Goal: Task Accomplishment & Management: Use online tool/utility

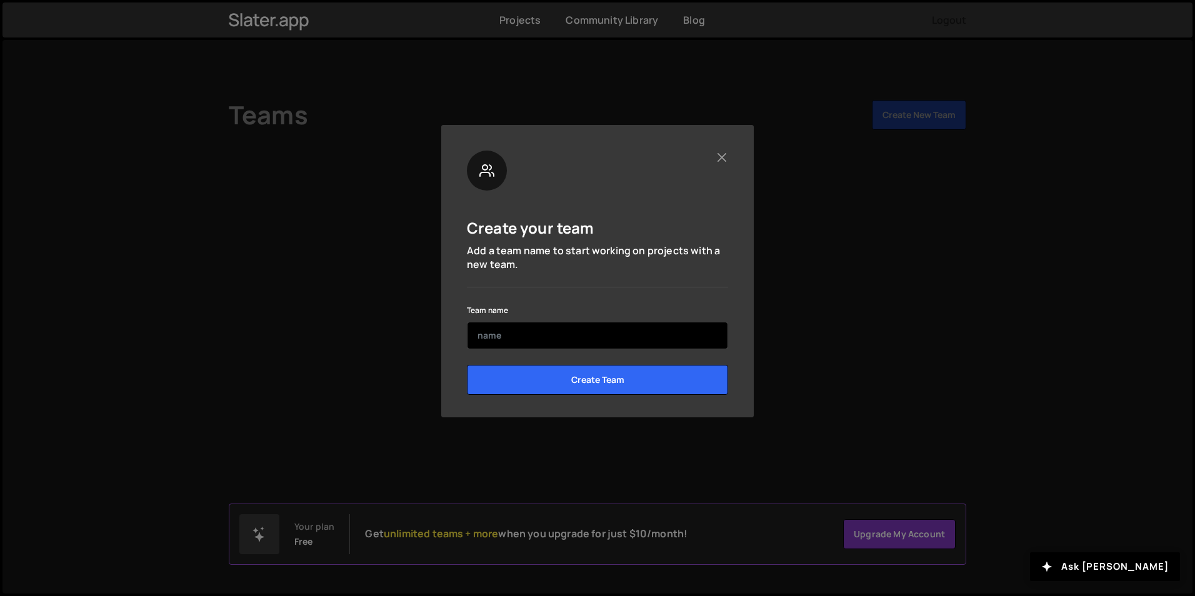
click at [542, 336] on input "text" at bounding box center [597, 335] width 261 height 27
type input "Victoria"
click at [467, 365] on input "Create Team" at bounding box center [597, 380] width 261 height 30
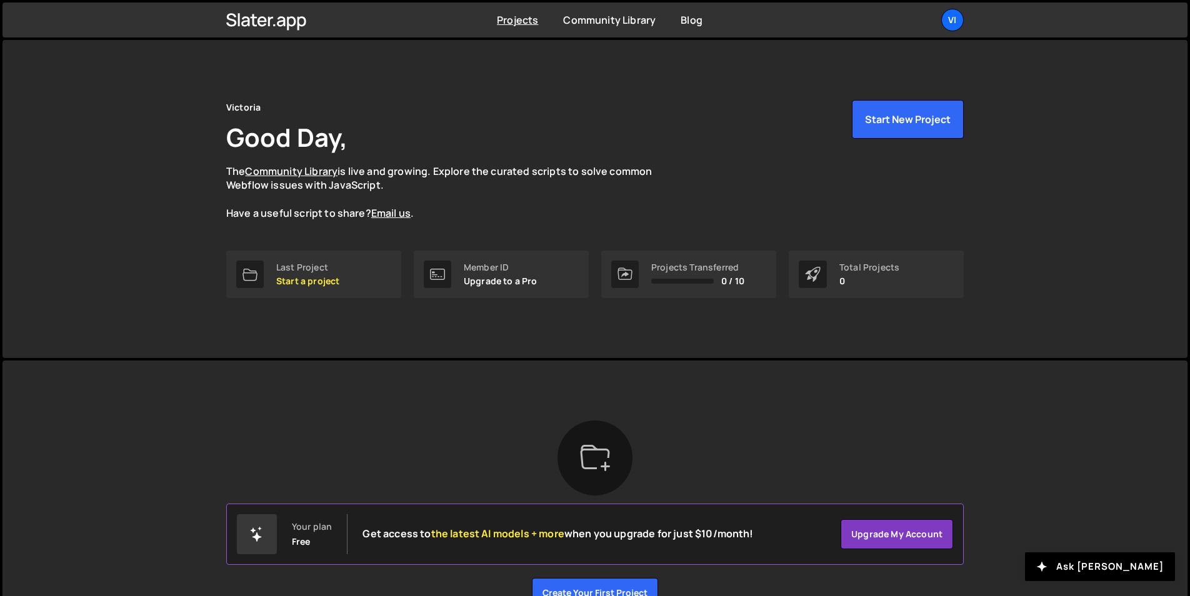
click at [595, 381] on div "Slater is designed for desktop use. Please use a larger screen to access the fu…" at bounding box center [594, 514] width 775 height 307
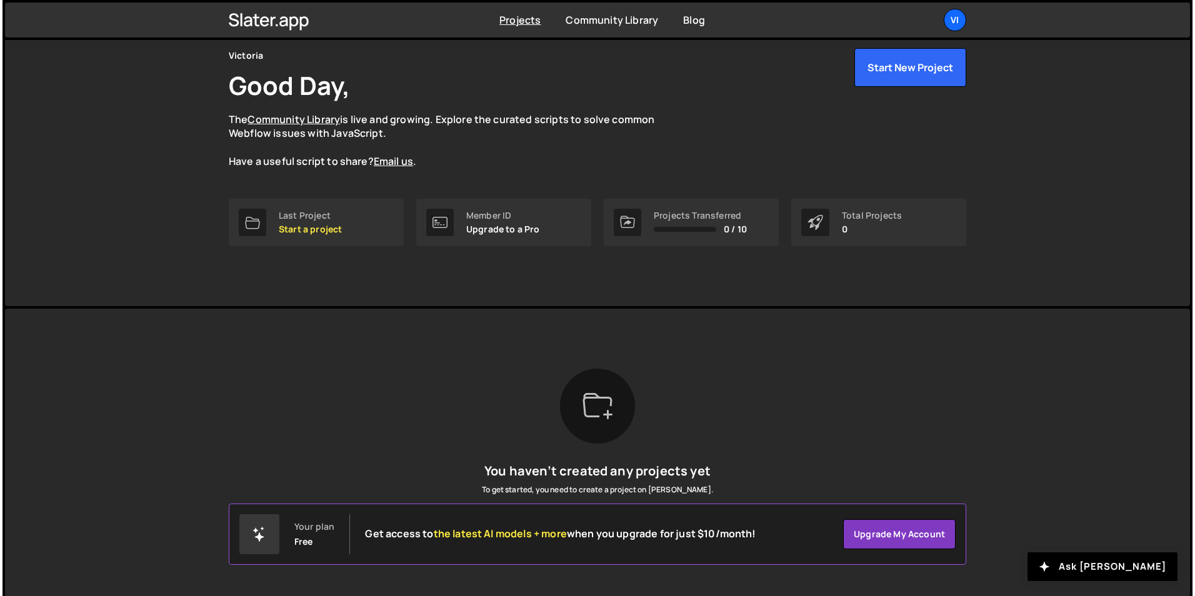
scroll to position [12, 0]
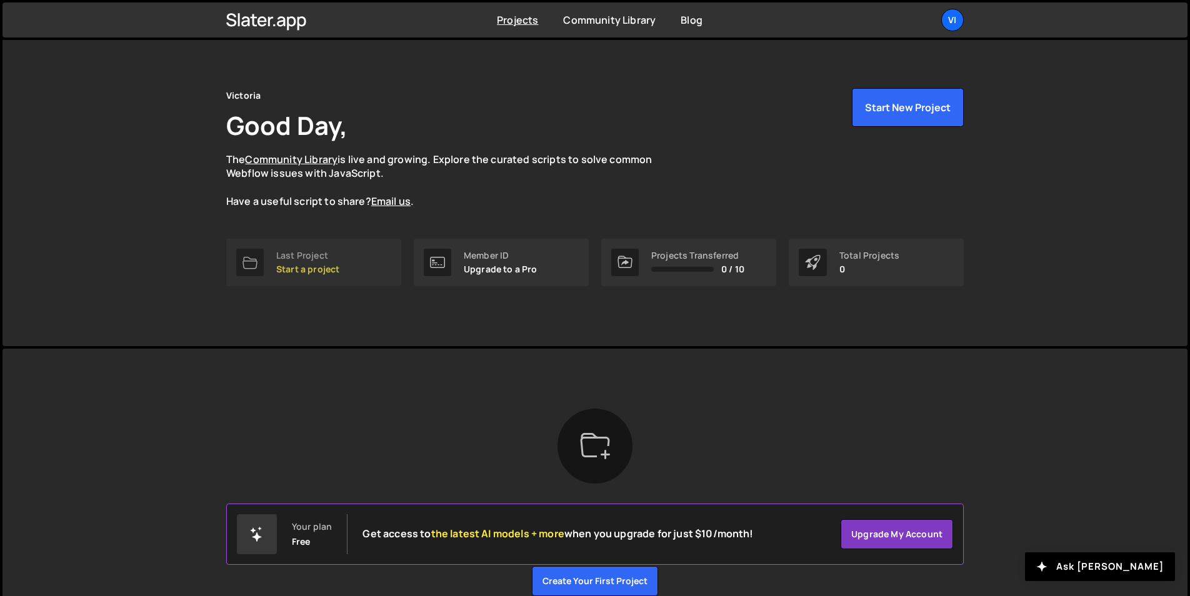
click at [301, 271] on p "Start a project" at bounding box center [307, 269] width 63 height 10
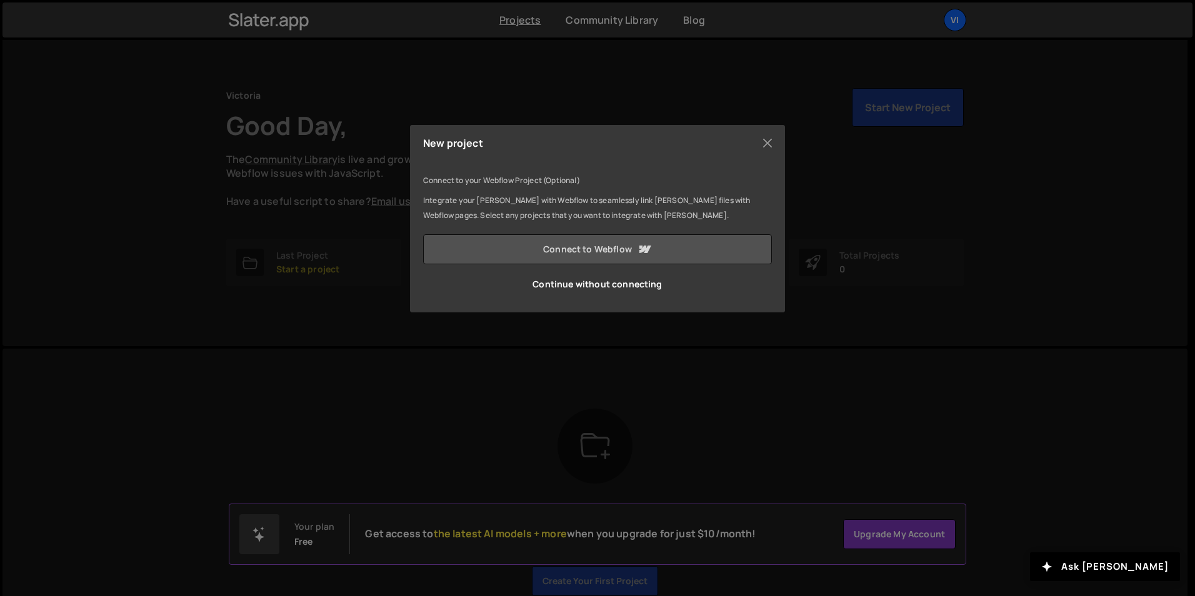
click at [602, 248] on link "Connect to Webflow" at bounding box center [597, 249] width 349 height 30
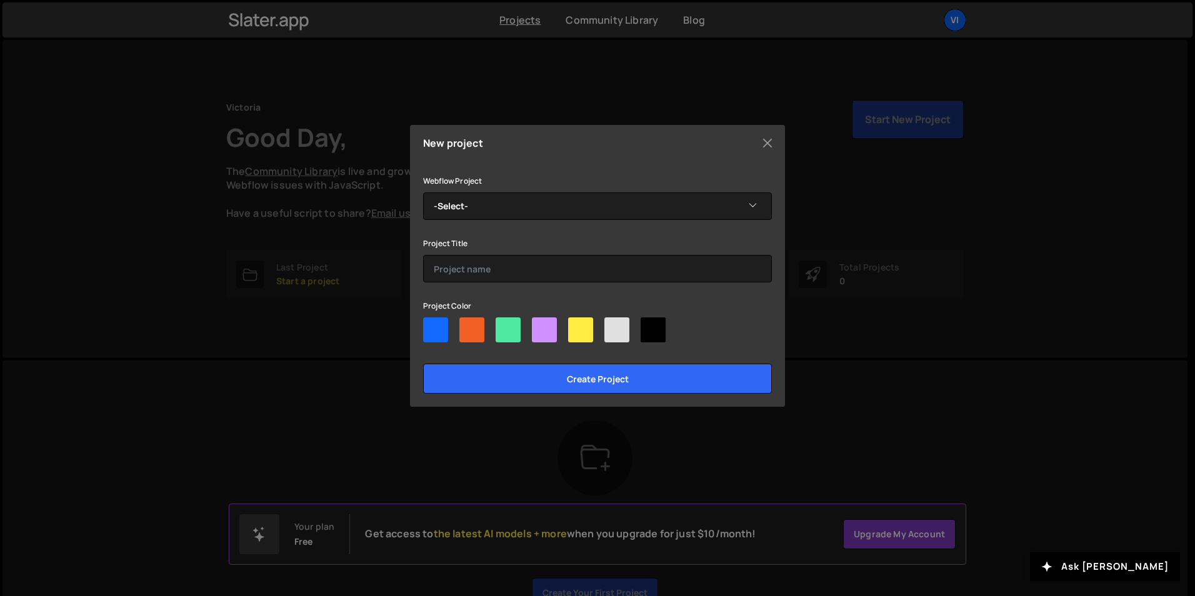
click at [435, 329] on div at bounding box center [435, 329] width 25 height 25
click at [431, 326] on input"] "radio" at bounding box center [427, 321] width 8 height 8
radio input"] "true"
click at [617, 334] on div at bounding box center [616, 329] width 25 height 25
click at [612, 326] on input"] "radio" at bounding box center [608, 321] width 8 height 8
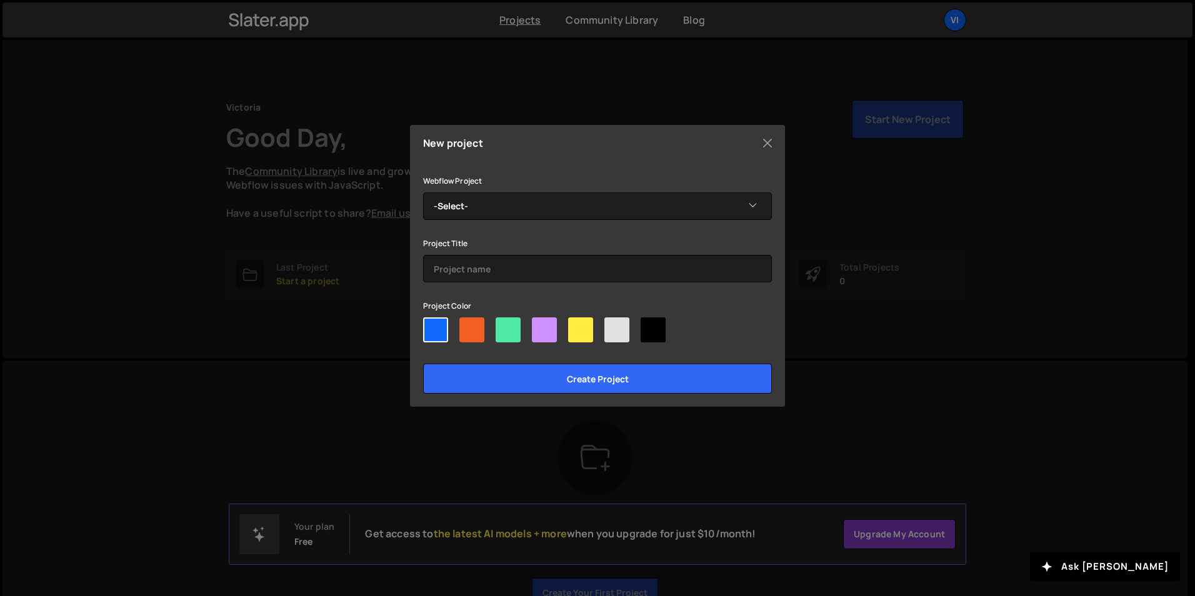
radio input"] "true"
click at [655, 331] on div at bounding box center [653, 329] width 25 height 25
click at [649, 326] on input"] "radio" at bounding box center [645, 321] width 8 height 8
radio input"] "true"
click at [429, 328] on div at bounding box center [435, 329] width 25 height 25
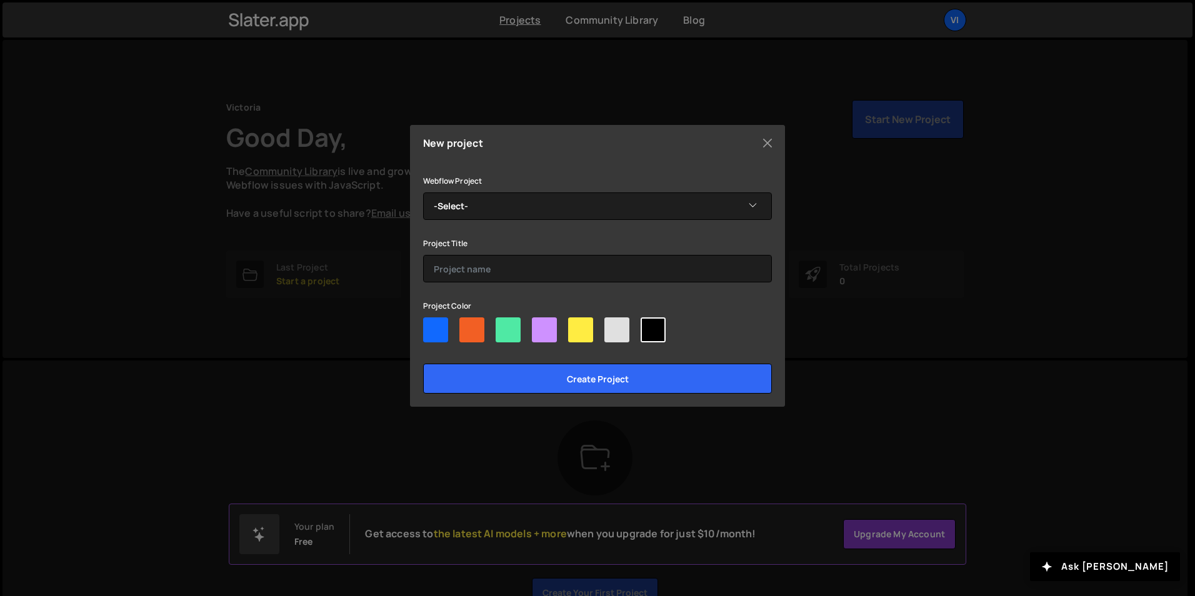
click at [429, 326] on input"] "radio" at bounding box center [427, 321] width 8 height 8
radio input"] "true"
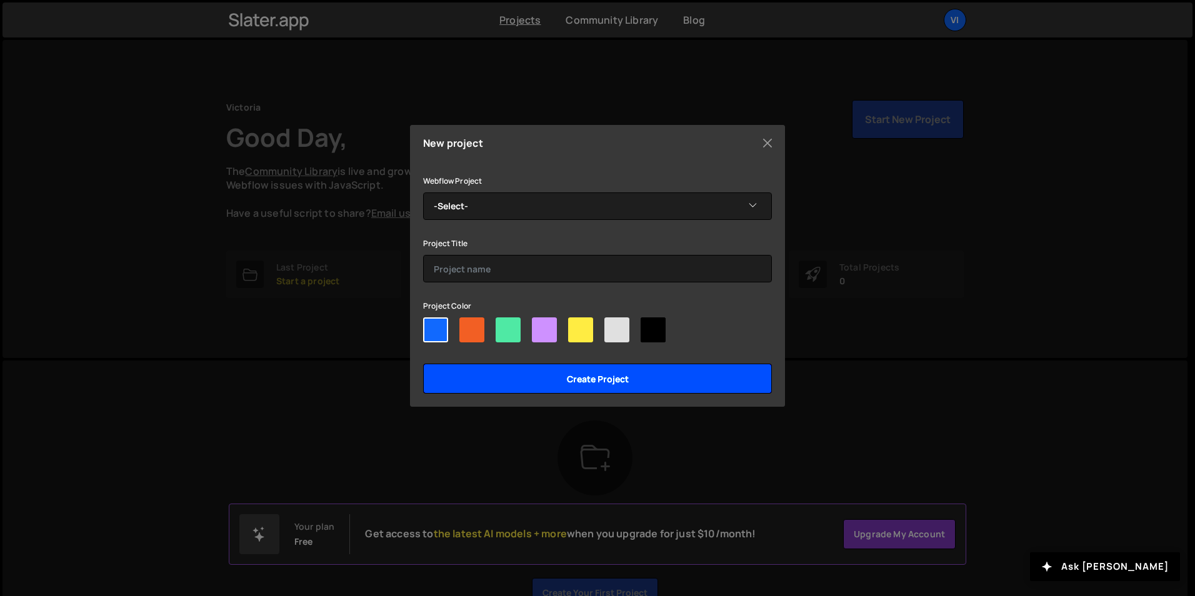
click at [498, 382] on input "Create project" at bounding box center [597, 379] width 349 height 30
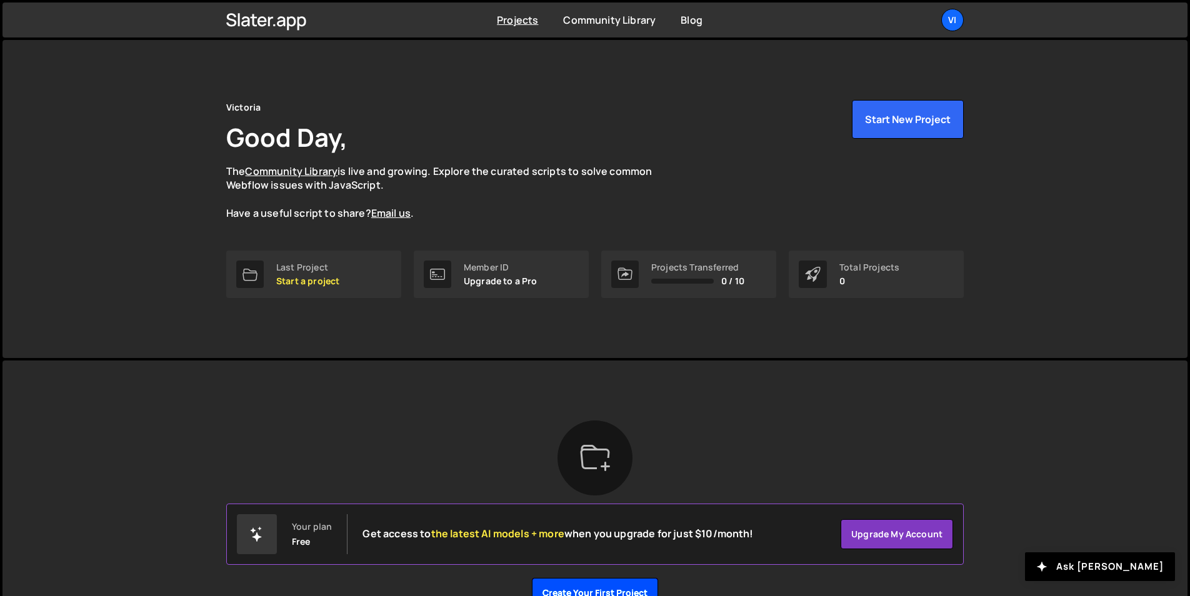
click at [629, 590] on button "Create your first project" at bounding box center [595, 593] width 126 height 30
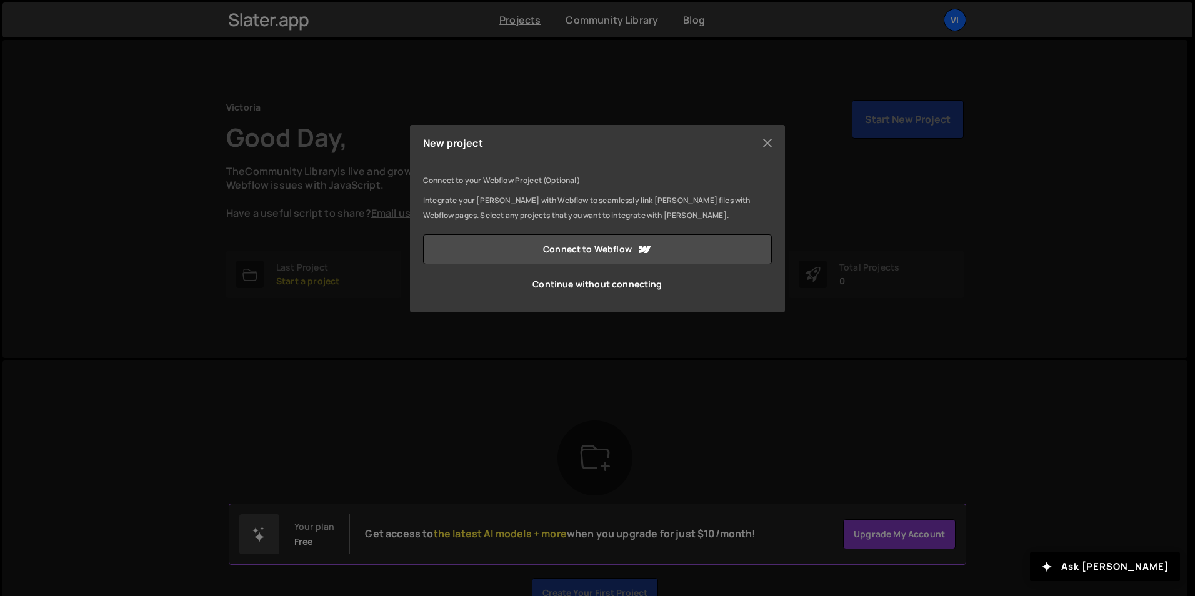
click at [977, 369] on div "New project Connect to your Webflow Project (Optional) Integrate your Slater wi…" at bounding box center [597, 298] width 1195 height 596
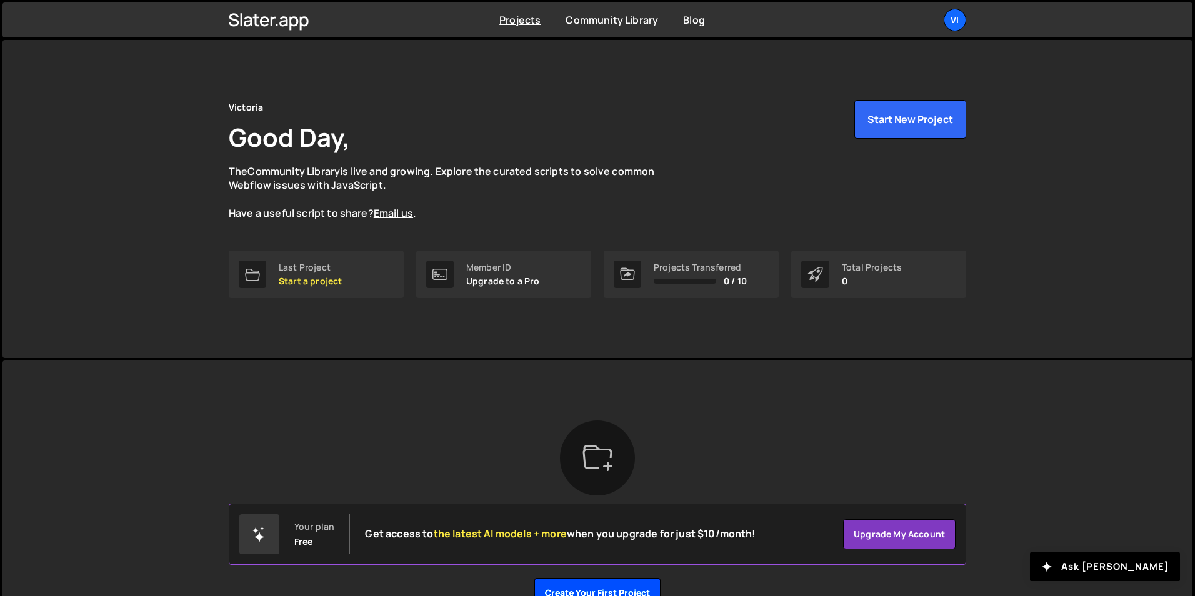
scroll to position [12, 0]
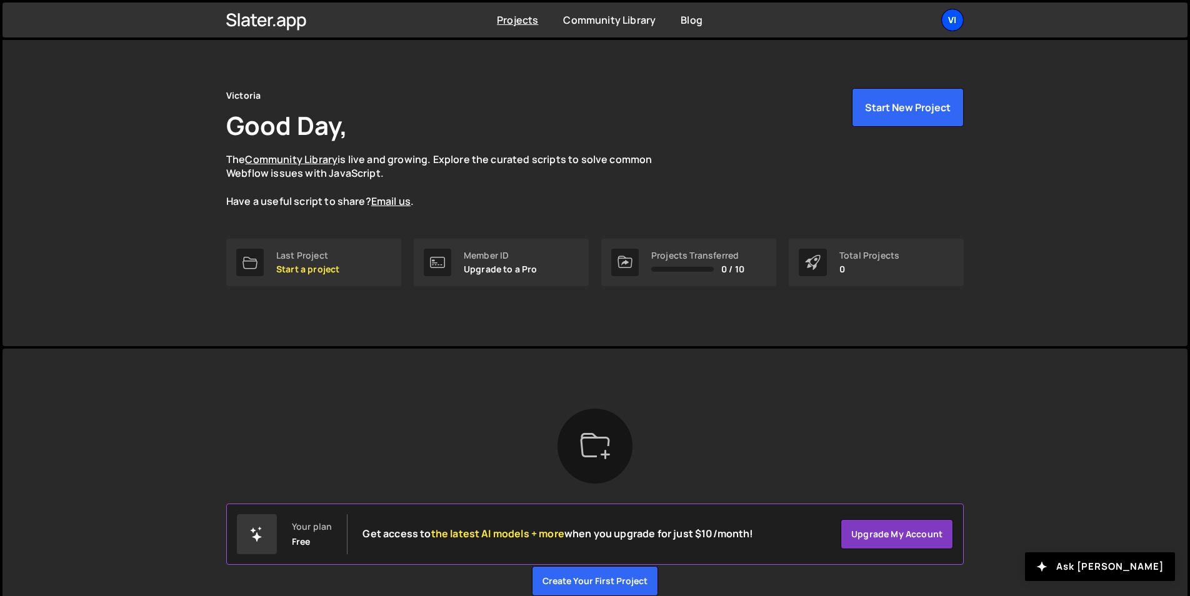
click at [952, 21] on div "Vi" at bounding box center [952, 20] width 22 height 22
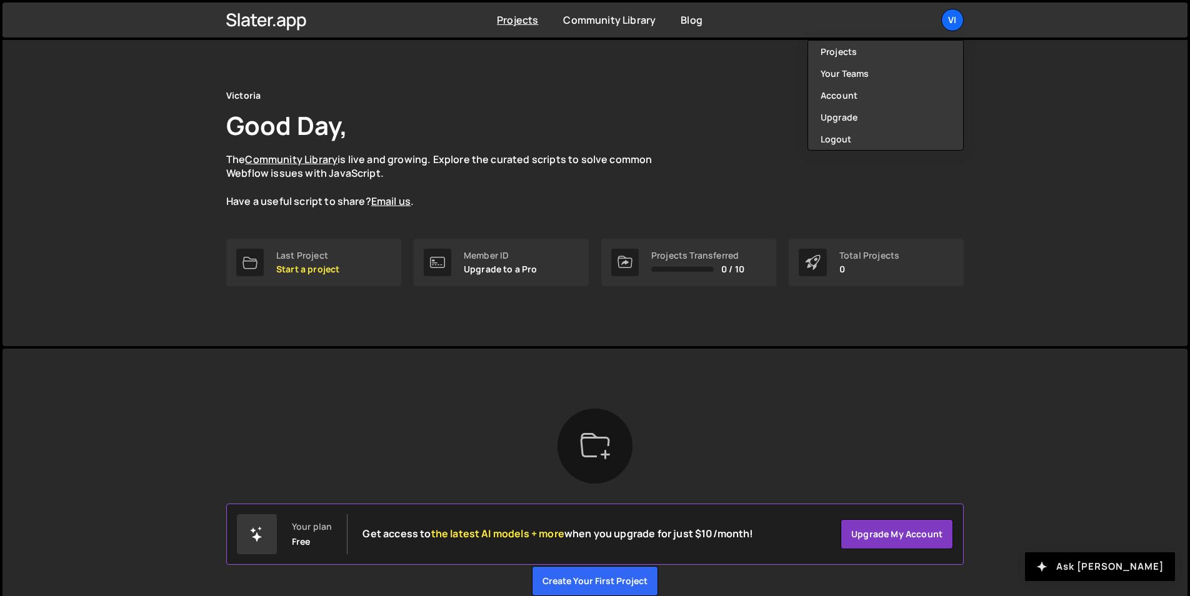
click at [1126, 569] on button "Ask [PERSON_NAME]" at bounding box center [1100, 566] width 150 height 29
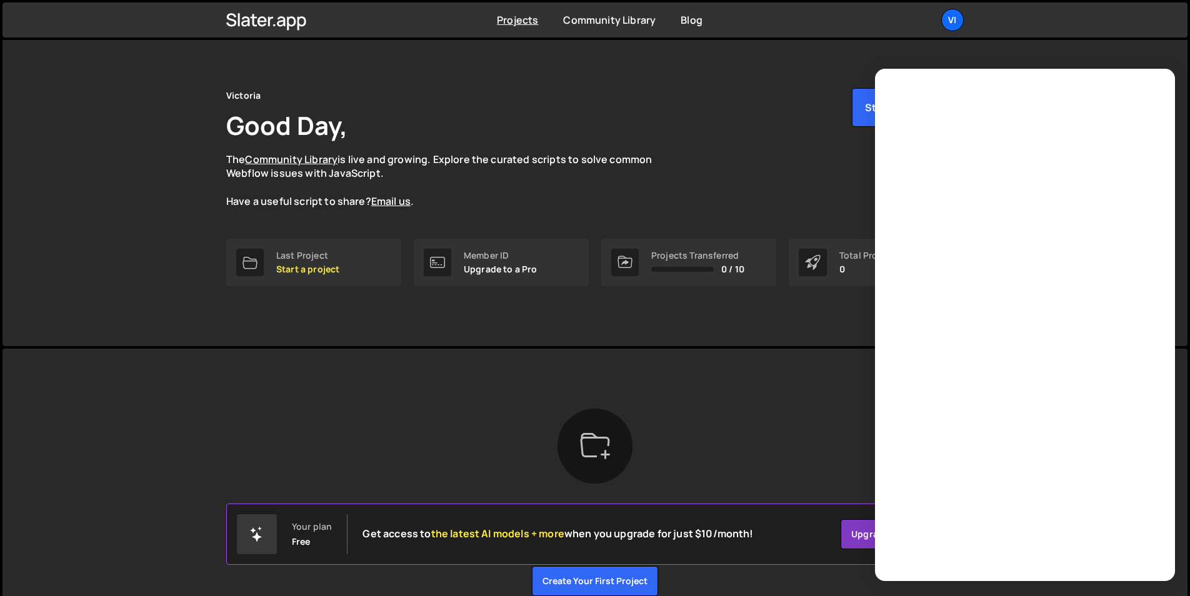
click at [593, 453] on icon at bounding box center [595, 446] width 30 height 30
click at [602, 448] on icon at bounding box center [595, 446] width 30 height 30
click at [618, 586] on button "Create your first project" at bounding box center [595, 581] width 126 height 30
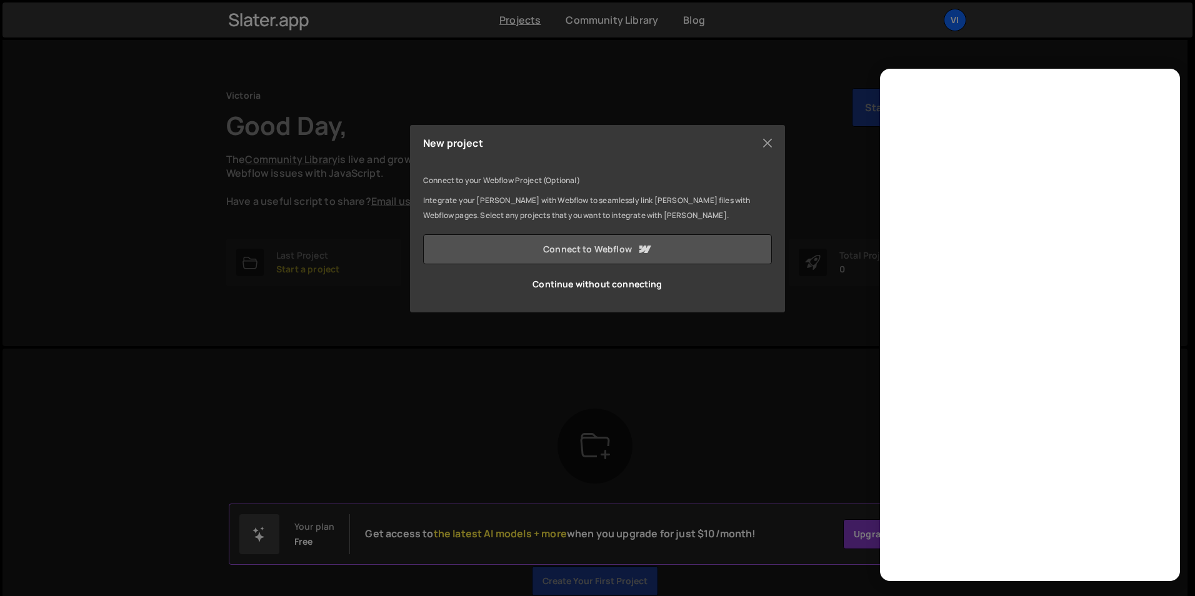
click at [612, 250] on link "Connect to Webflow" at bounding box center [597, 249] width 349 height 30
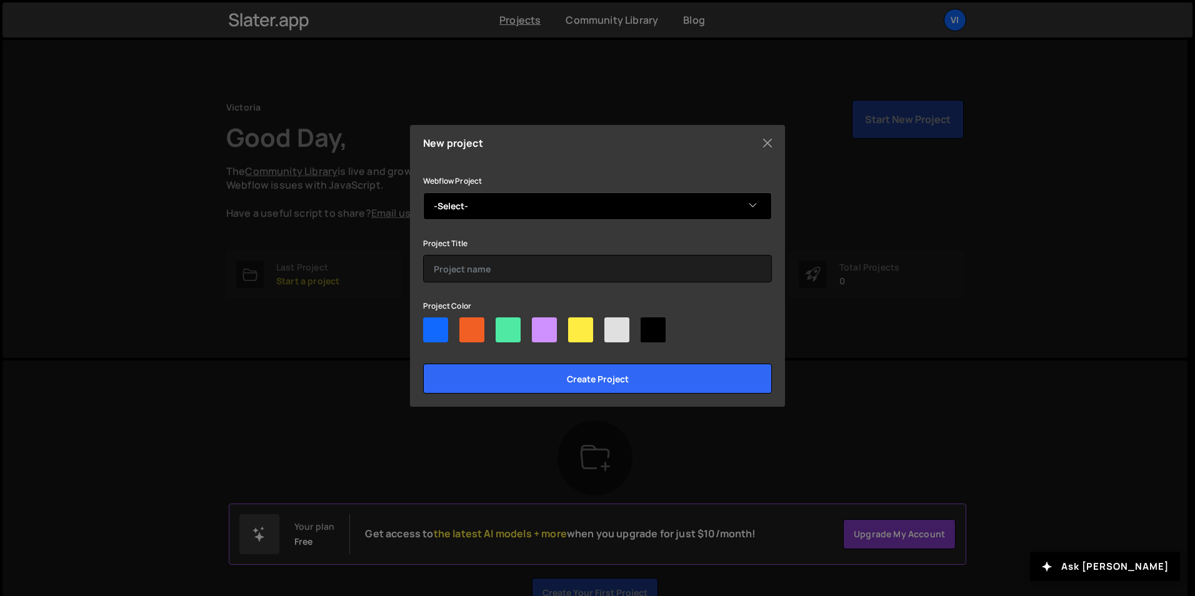
click at [554, 201] on select "-Select- Copy of Copy of Ashcroft" at bounding box center [597, 205] width 349 height 27
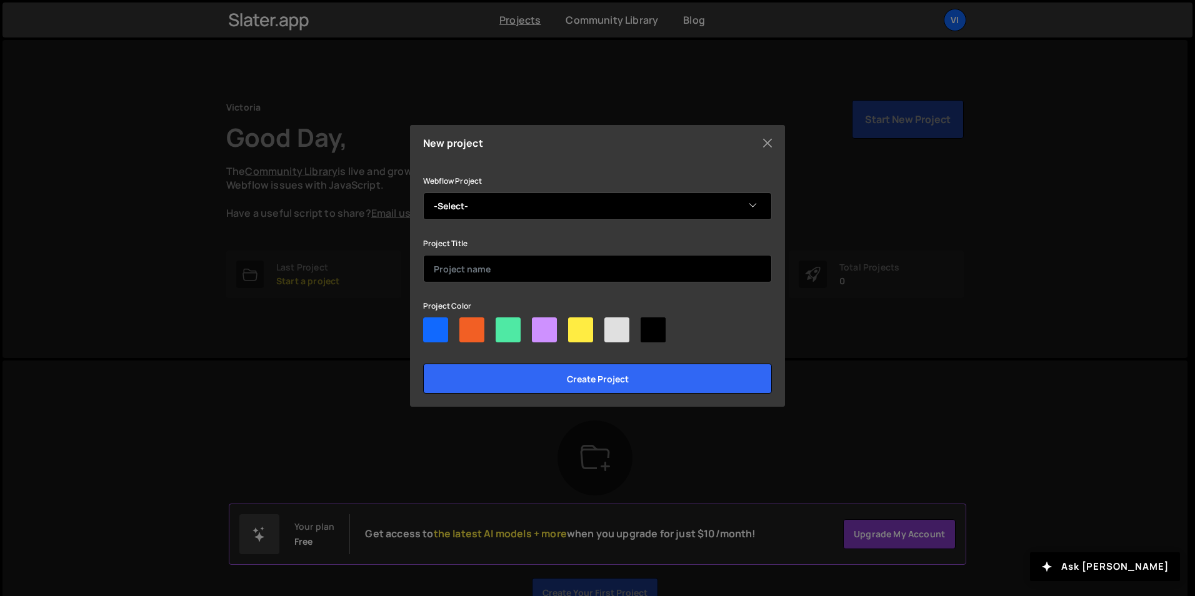
select select "68dd31c0dcb02e5d3c16f525"
click at [423, 192] on select "-Select- Copy of Copy of Ashcroft" at bounding box center [597, 205] width 349 height 27
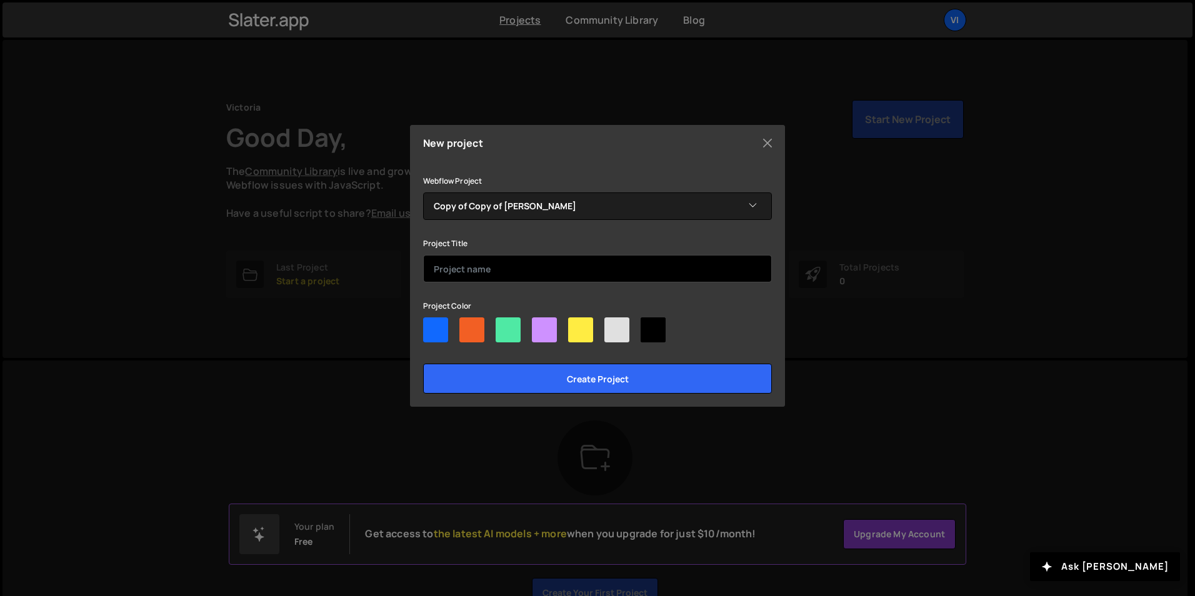
click at [486, 269] on input "text" at bounding box center [597, 268] width 349 height 27
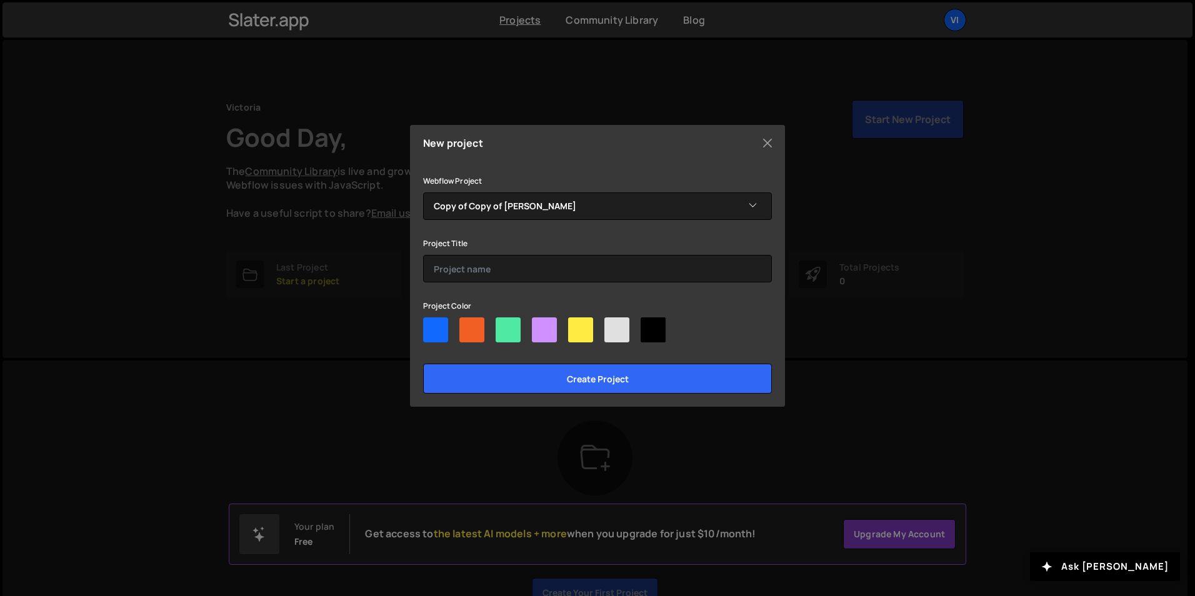
click at [437, 325] on div at bounding box center [435, 329] width 25 height 25
click at [431, 325] on input"] "radio" at bounding box center [427, 321] width 8 height 8
radio input"] "true"
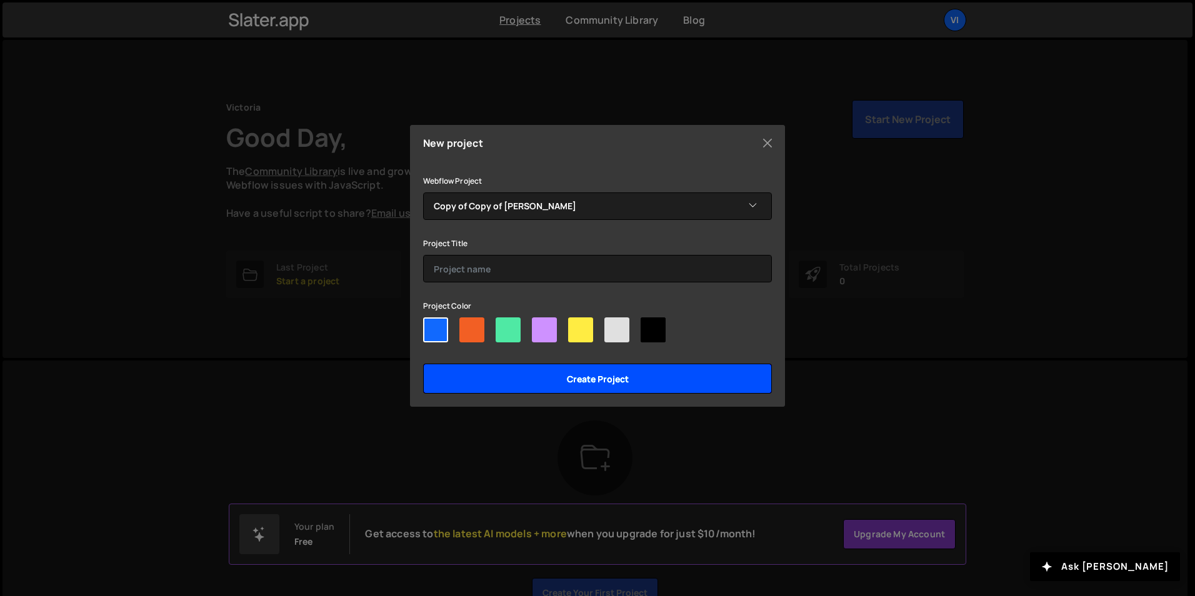
click at [531, 387] on input "Create project" at bounding box center [597, 379] width 349 height 30
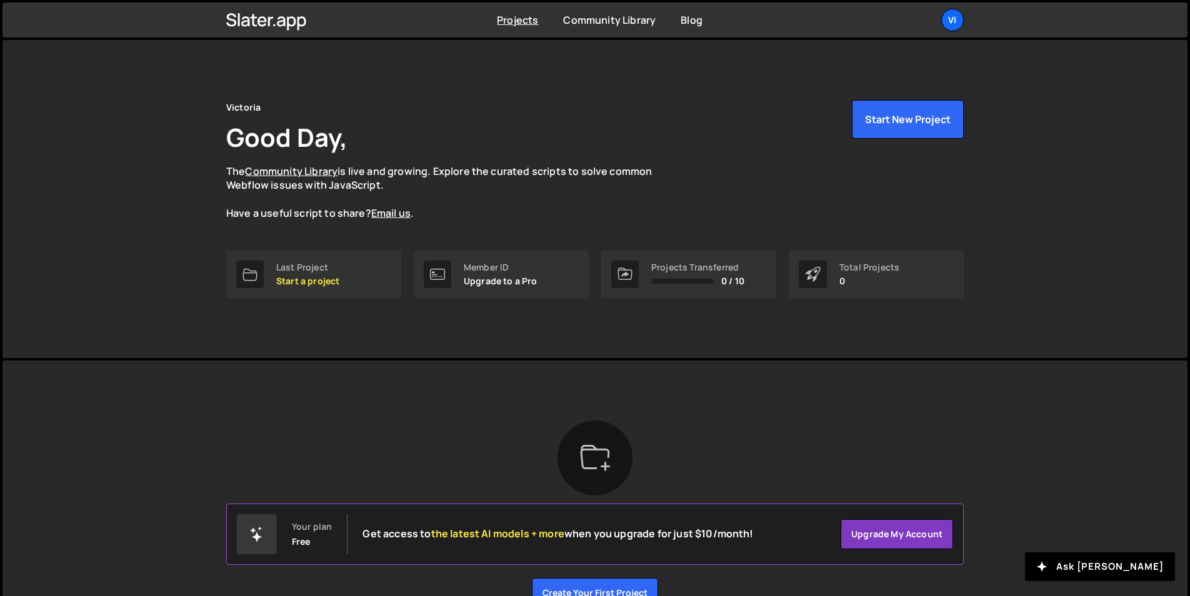
click at [0, 0] on div "Please add a name to create a new project." at bounding box center [0, 0] width 0 height 0
click at [526, 14] on link "Projects" at bounding box center [517, 20] width 41 height 14
click at [301, 279] on p "Start a project" at bounding box center [307, 281] width 63 height 10
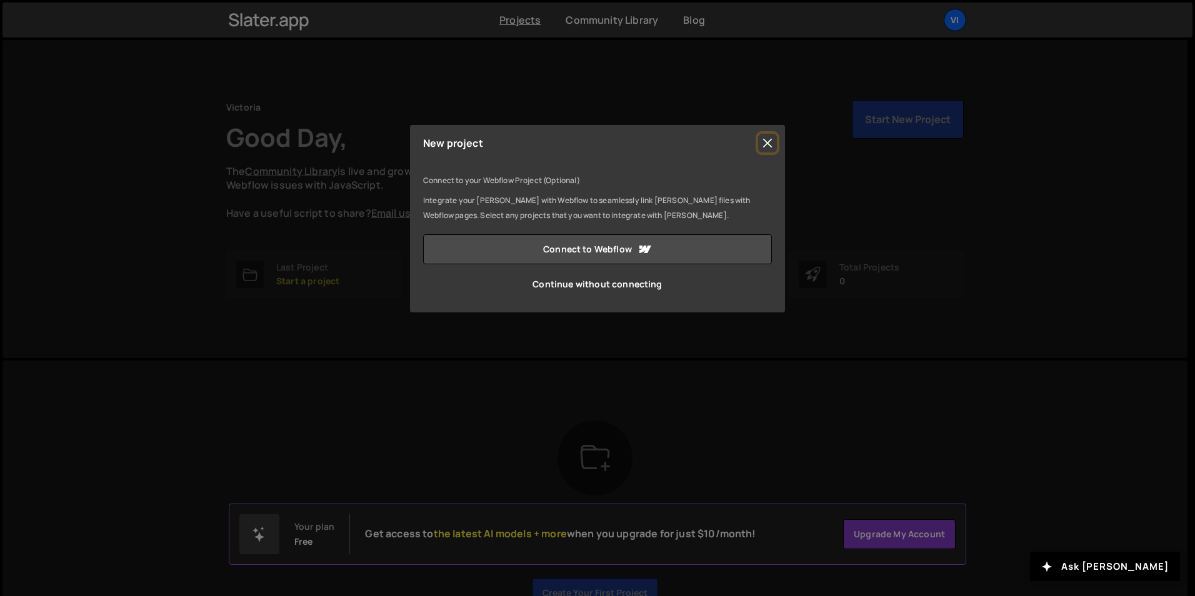
click at [761, 144] on button "Close" at bounding box center [767, 143] width 19 height 19
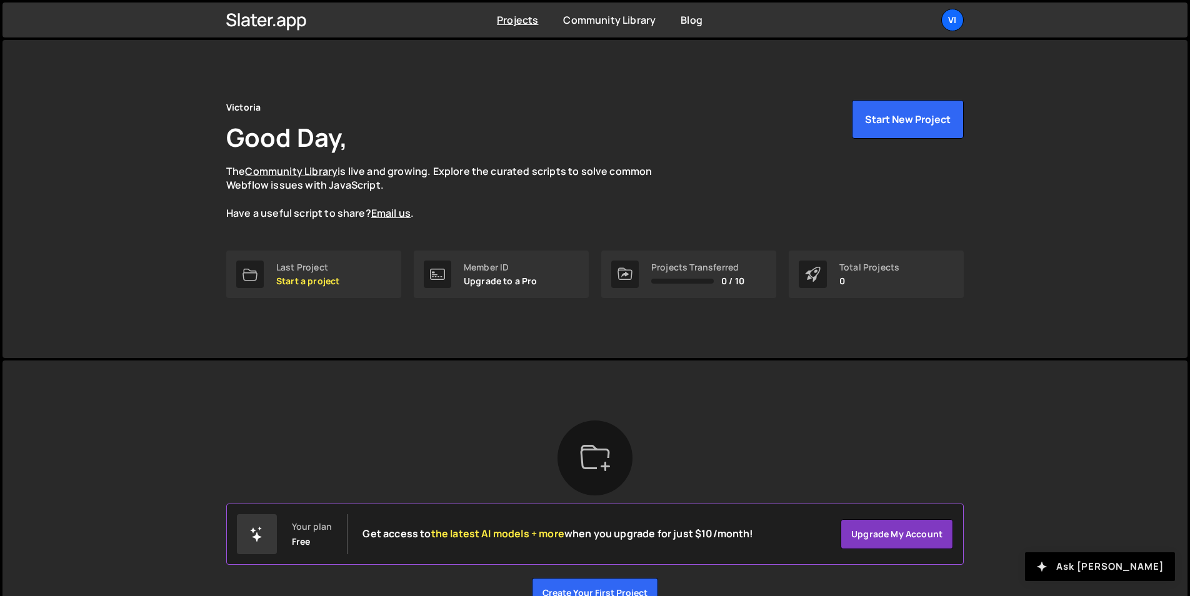
click at [1112, 559] on button "Ask [PERSON_NAME]" at bounding box center [1100, 566] width 150 height 29
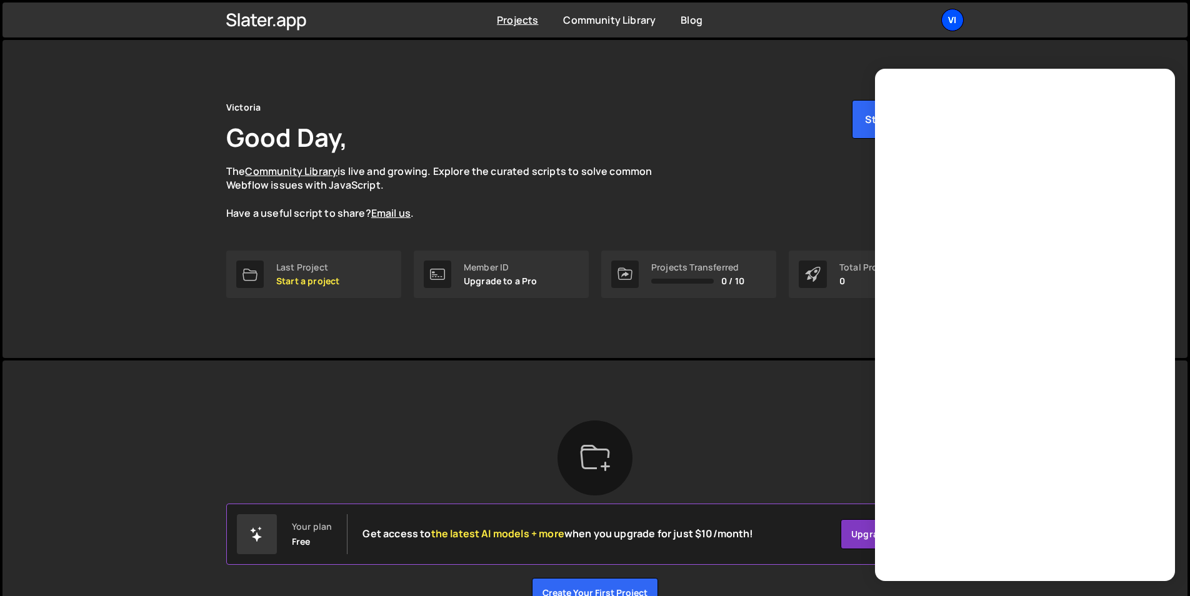
click at [960, 16] on div "Vi" at bounding box center [952, 20] width 22 height 22
click at [829, 57] on link "Projects" at bounding box center [885, 52] width 155 height 22
